Goal: Task Accomplishment & Management: Manage account settings

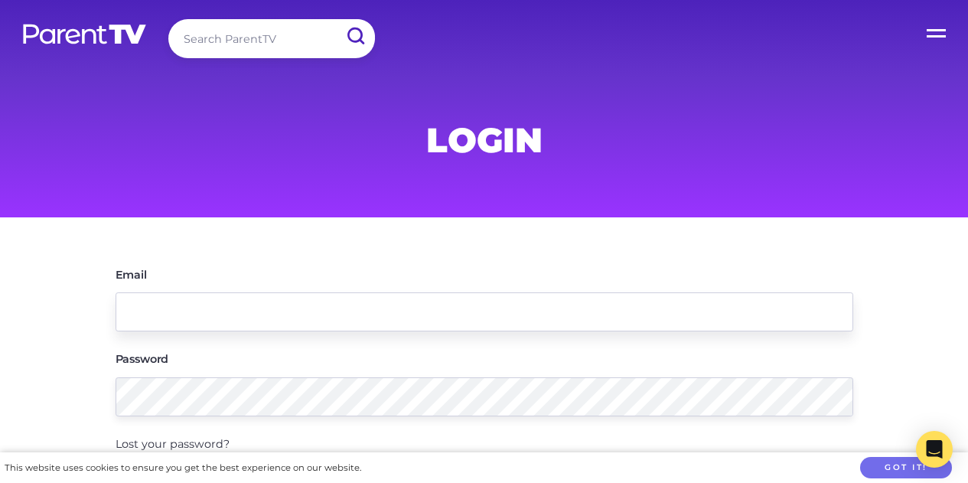
scroll to position [135, 0]
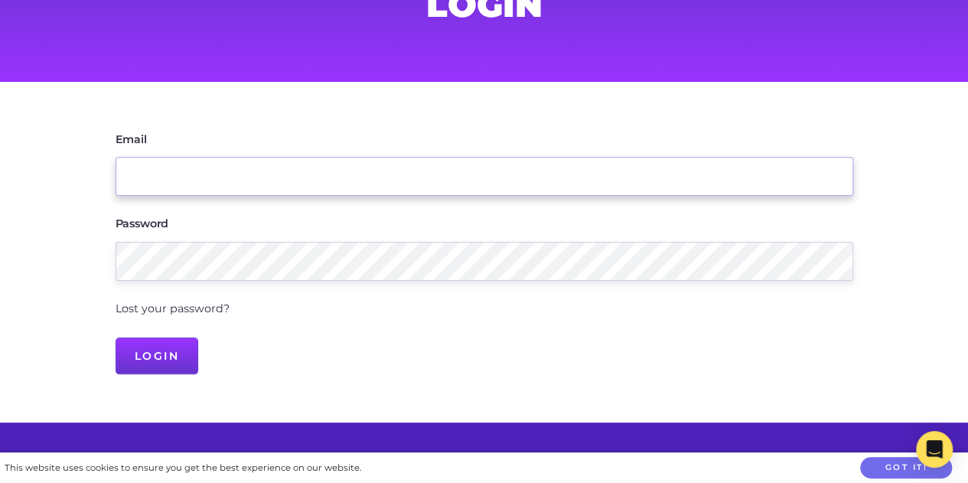
click at [230, 178] on input "Email" at bounding box center [485, 176] width 738 height 39
type input "[EMAIL_ADDRESS][DOMAIN_NAME]"
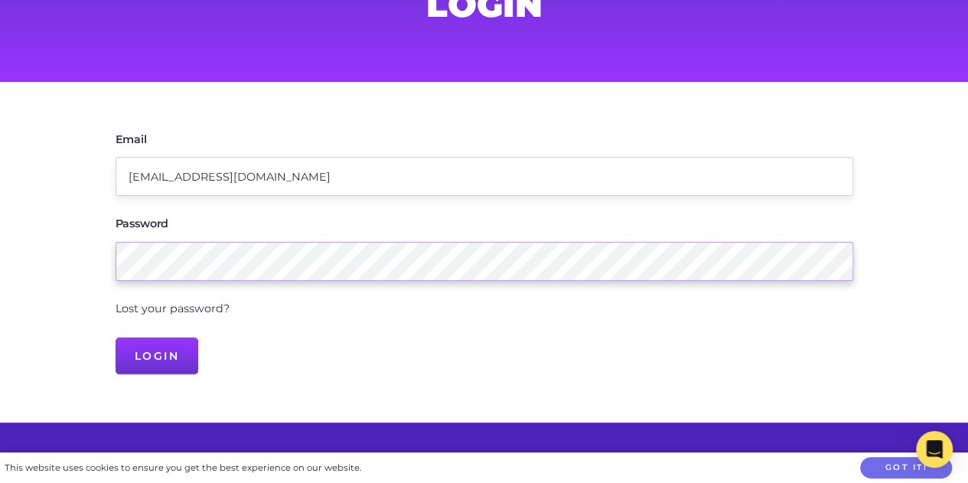
click at [116, 338] on input "Login" at bounding box center [157, 356] width 83 height 37
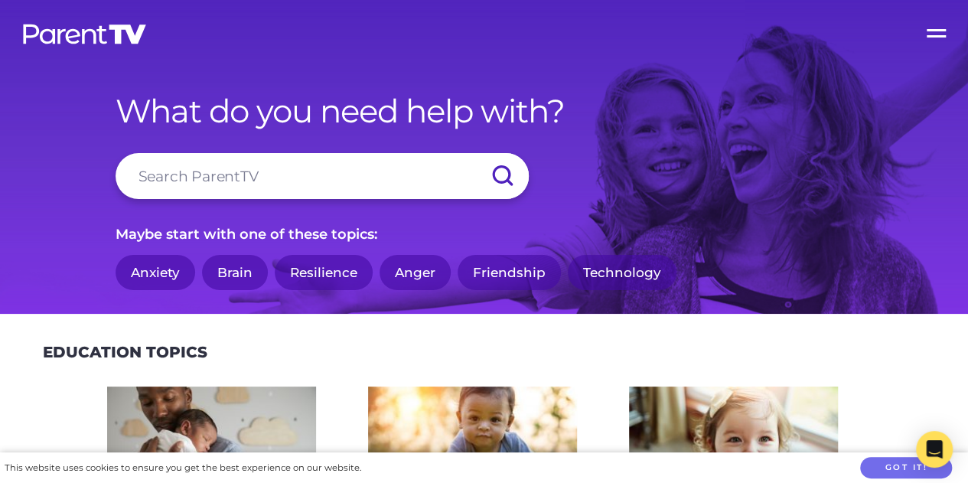
click at [935, 34] on label "Open Menu" at bounding box center [937, 30] width 61 height 61
click at [0, 0] on input "Open Menu" at bounding box center [0, 0] width 0 height 0
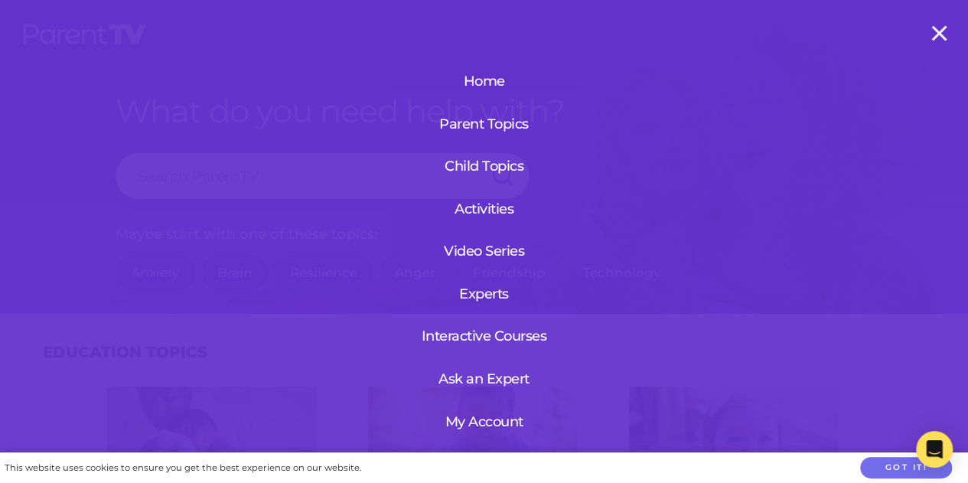
click at [586, 253] on div "Home Parent Topics Child Topics Activities Video Series Experts Interactive Cou…" at bounding box center [484, 241] width 968 height 483
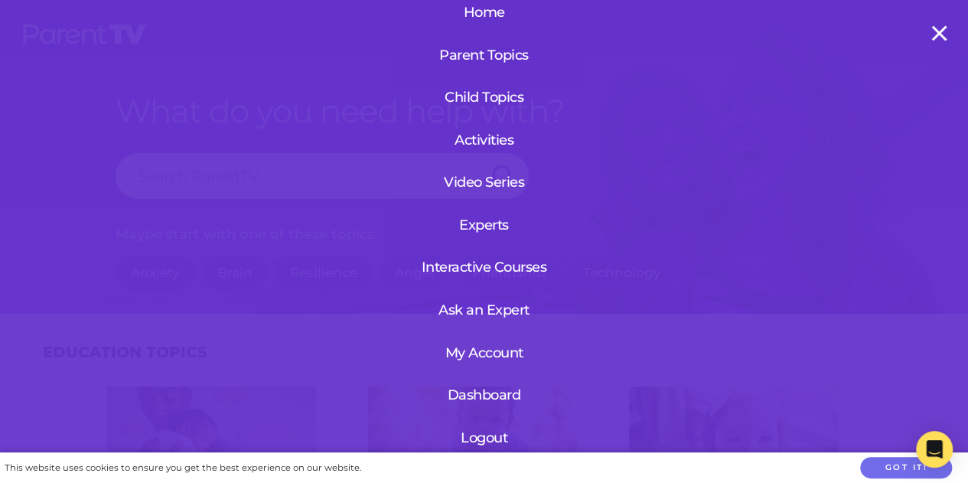
click at [497, 340] on link "My Account" at bounding box center [484, 353] width 93 height 40
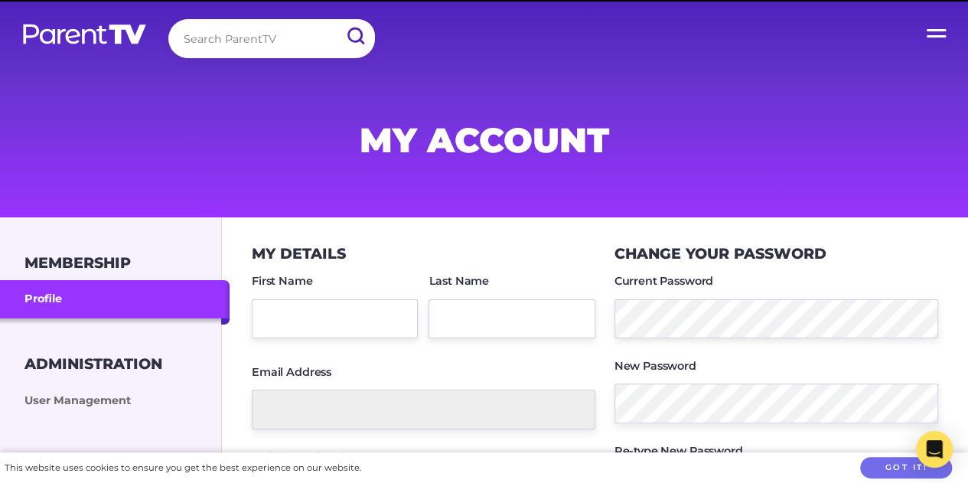
type input "Belinda"
type input "DeBari"
type input "[EMAIL_ADDRESS][DOMAIN_NAME]"
